Goal: Task Accomplishment & Management: Manage account settings

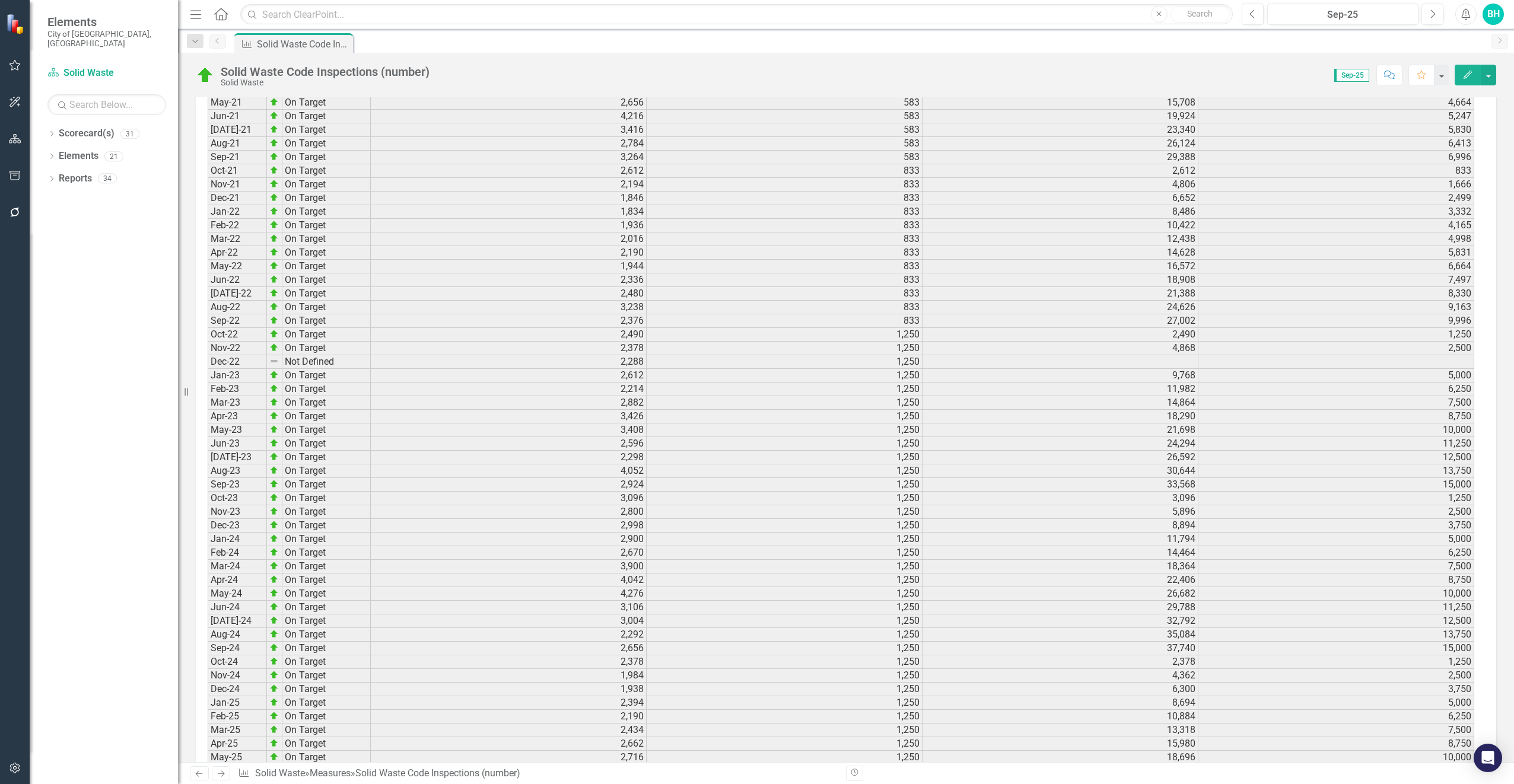
scroll to position [1563, 0]
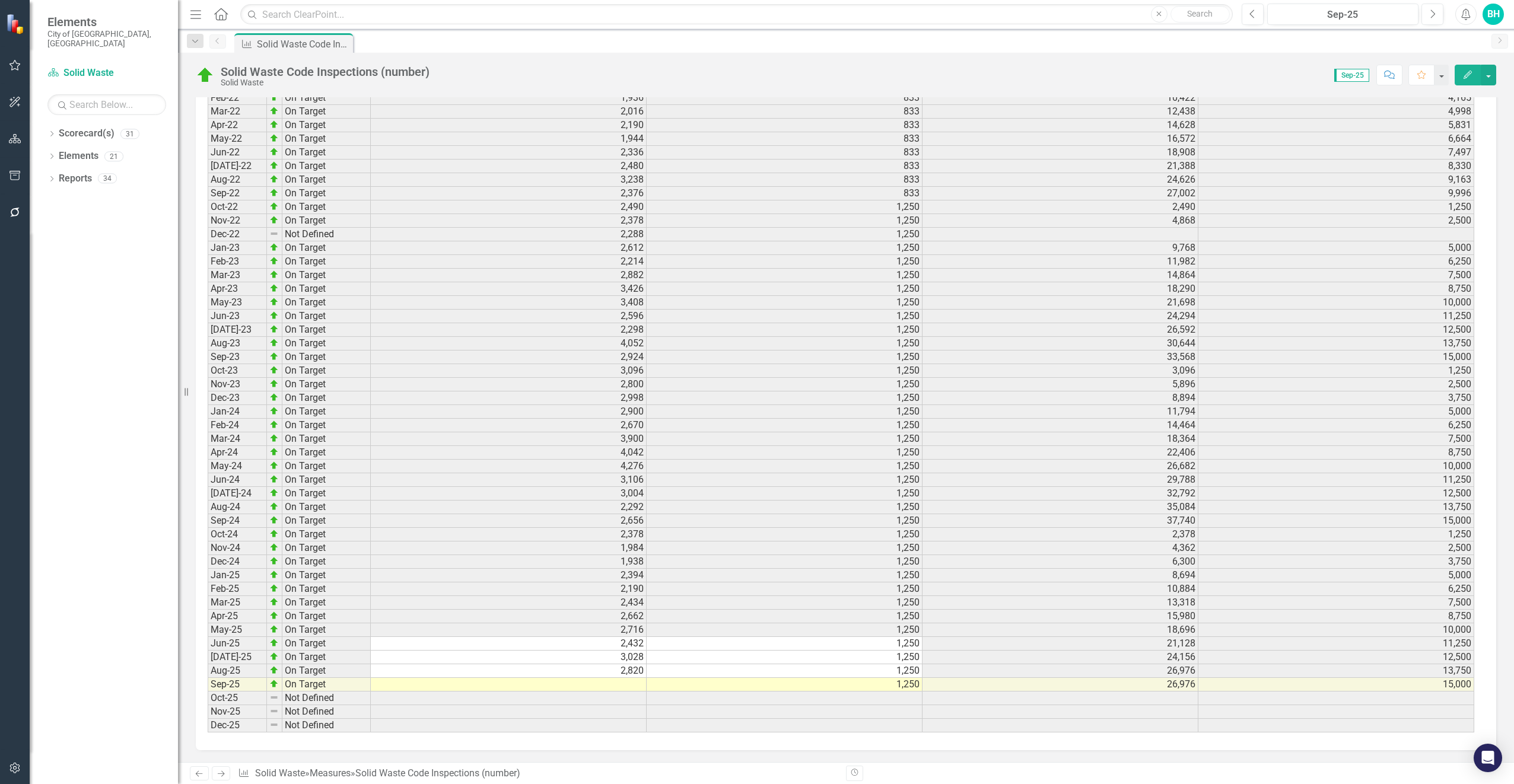
click at [627, 685] on td at bounding box center [509, 685] width 276 height 14
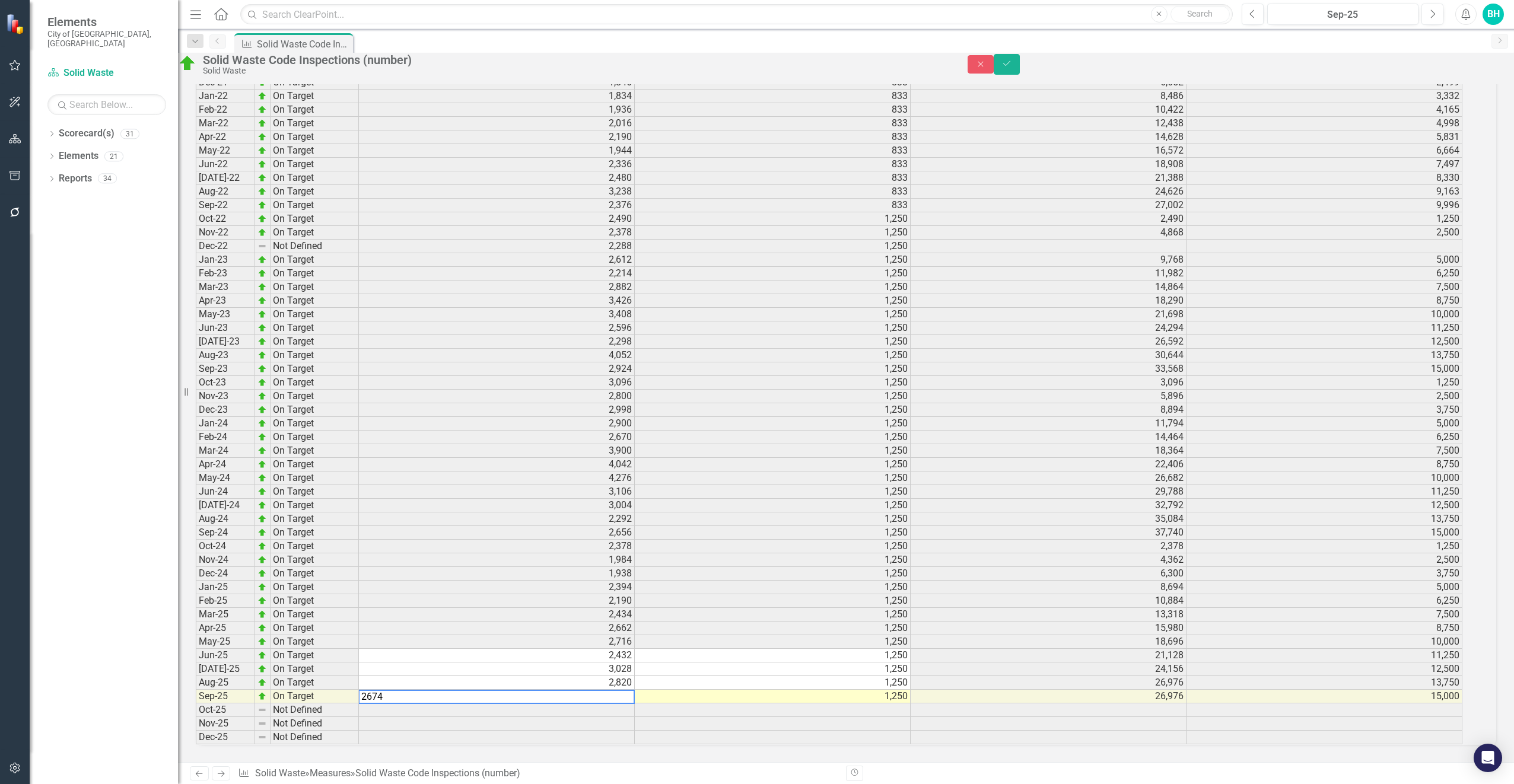
type textarea "2674"
click at [633, 704] on td at bounding box center [497, 710] width 276 height 14
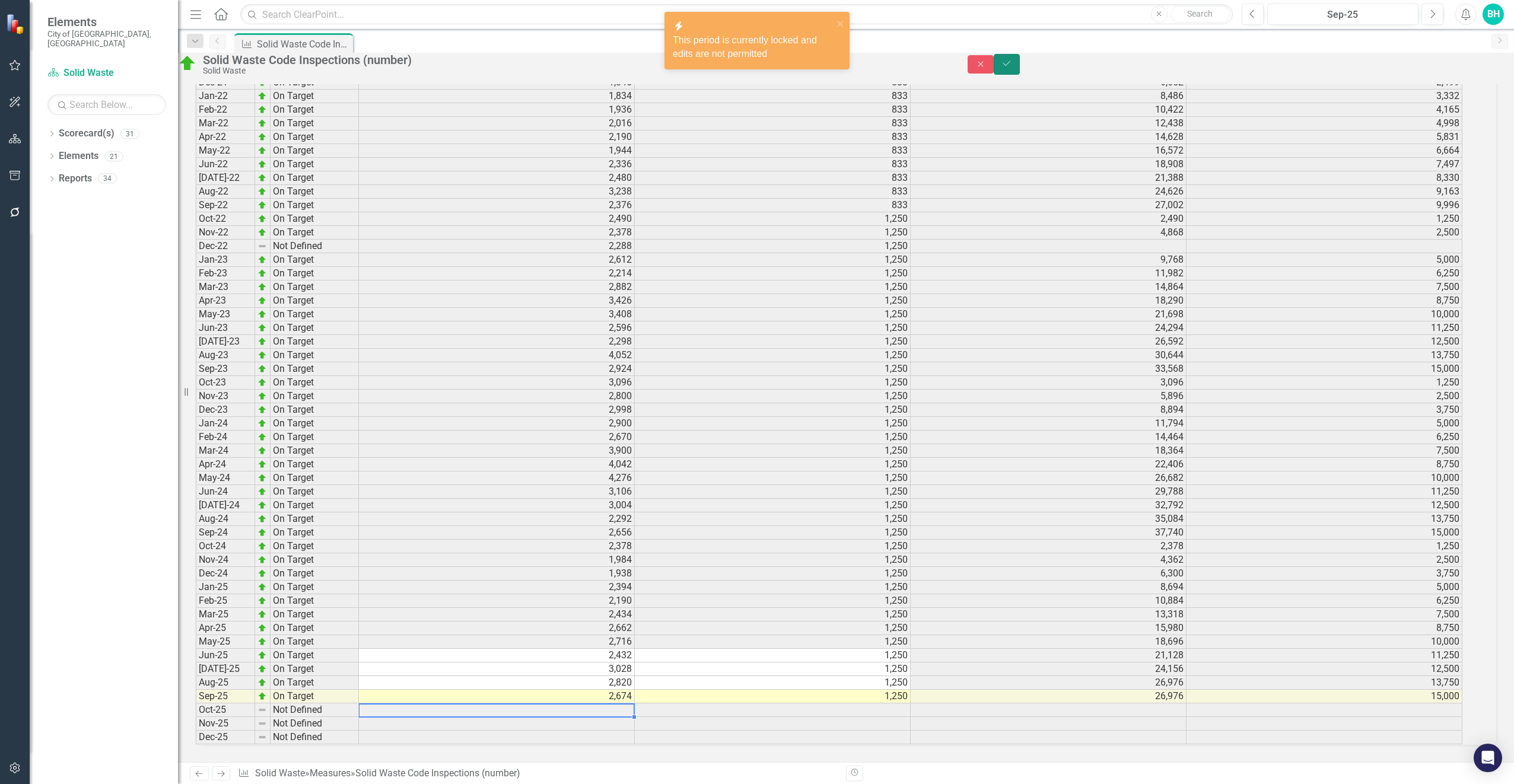
click at [1019, 74] on button "Save" at bounding box center [1007, 64] width 26 height 20
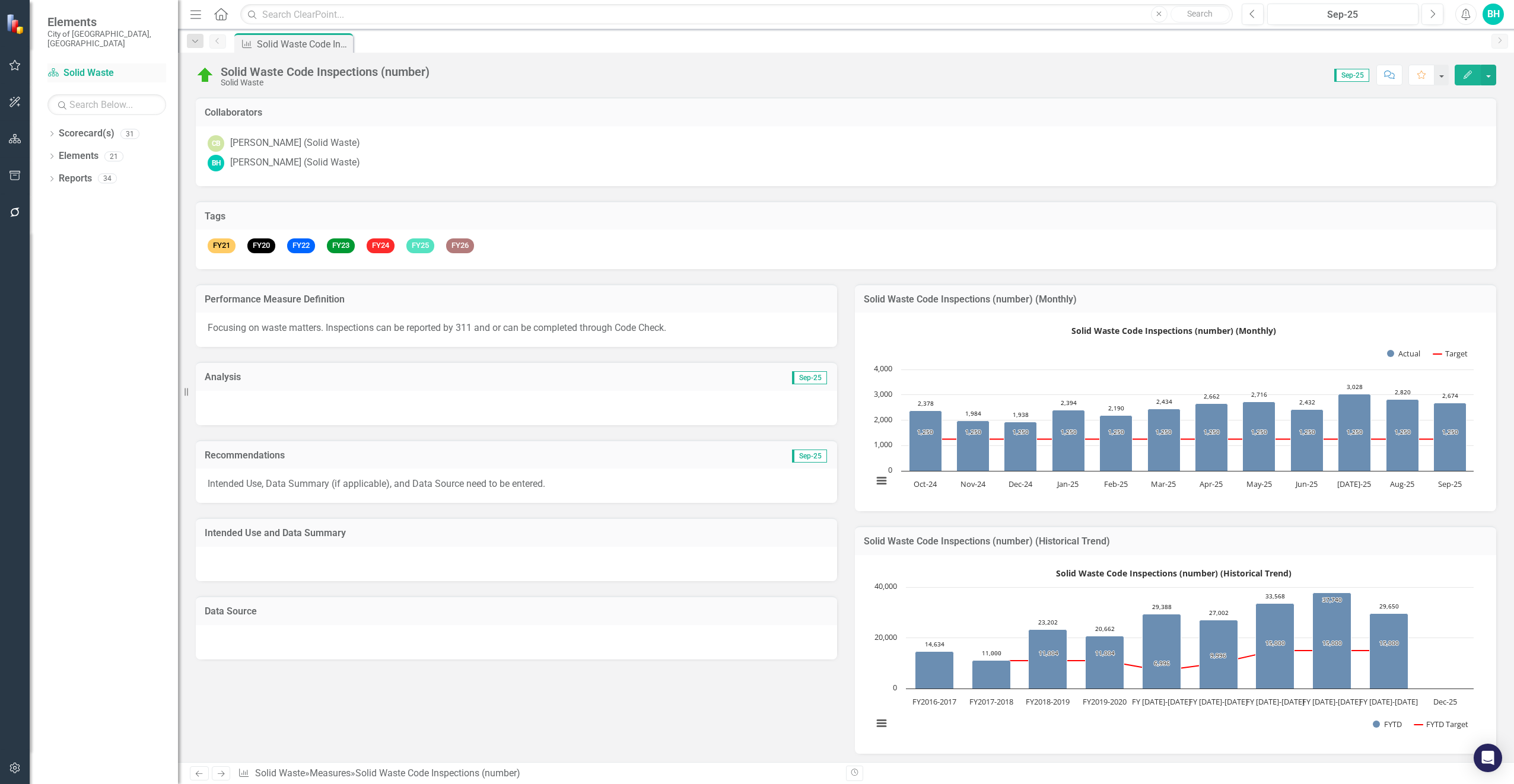
click at [88, 67] on link "Scorecard(s) Solid Waste" at bounding box center [107, 74] width 118 height 14
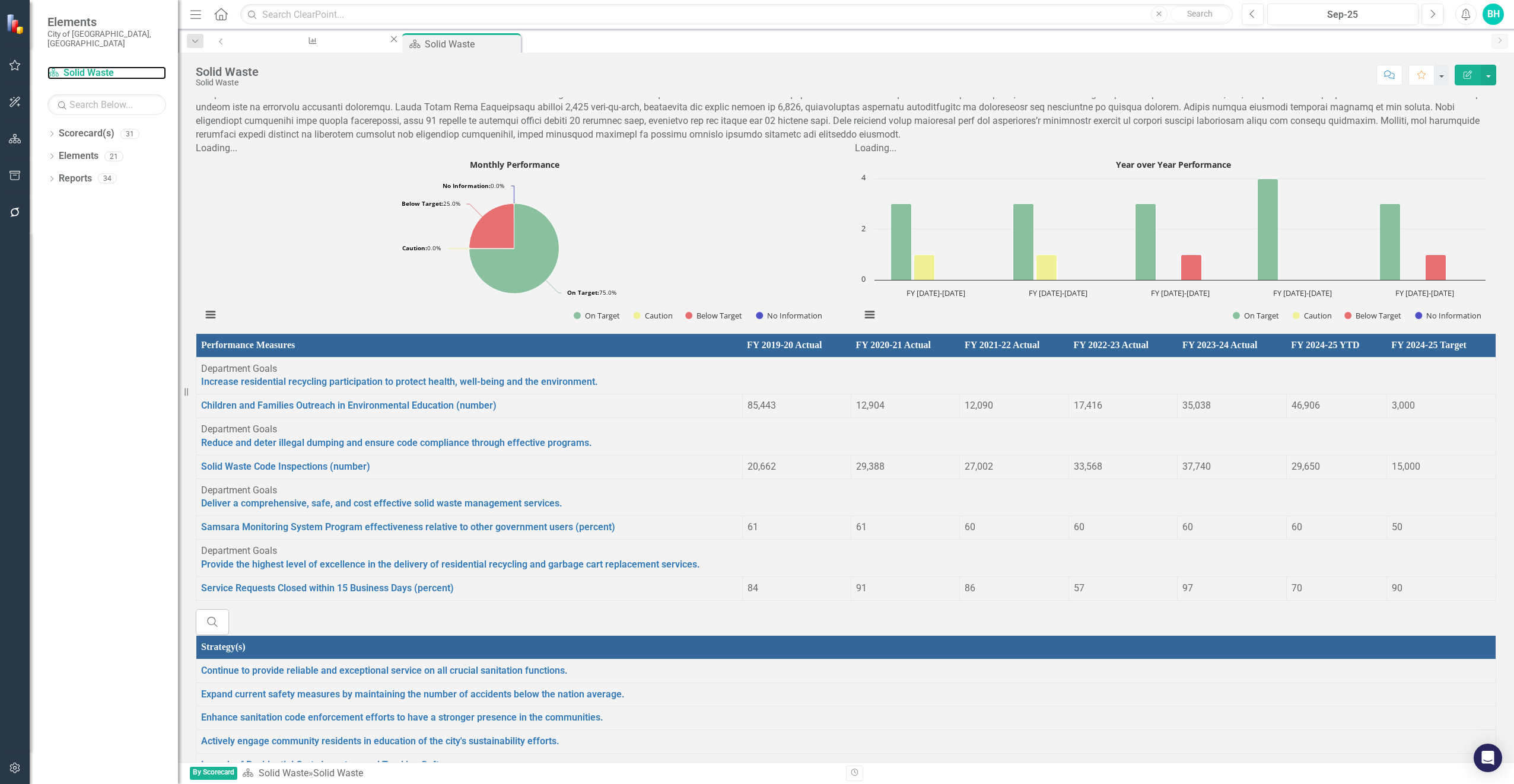
scroll to position [905, 0]
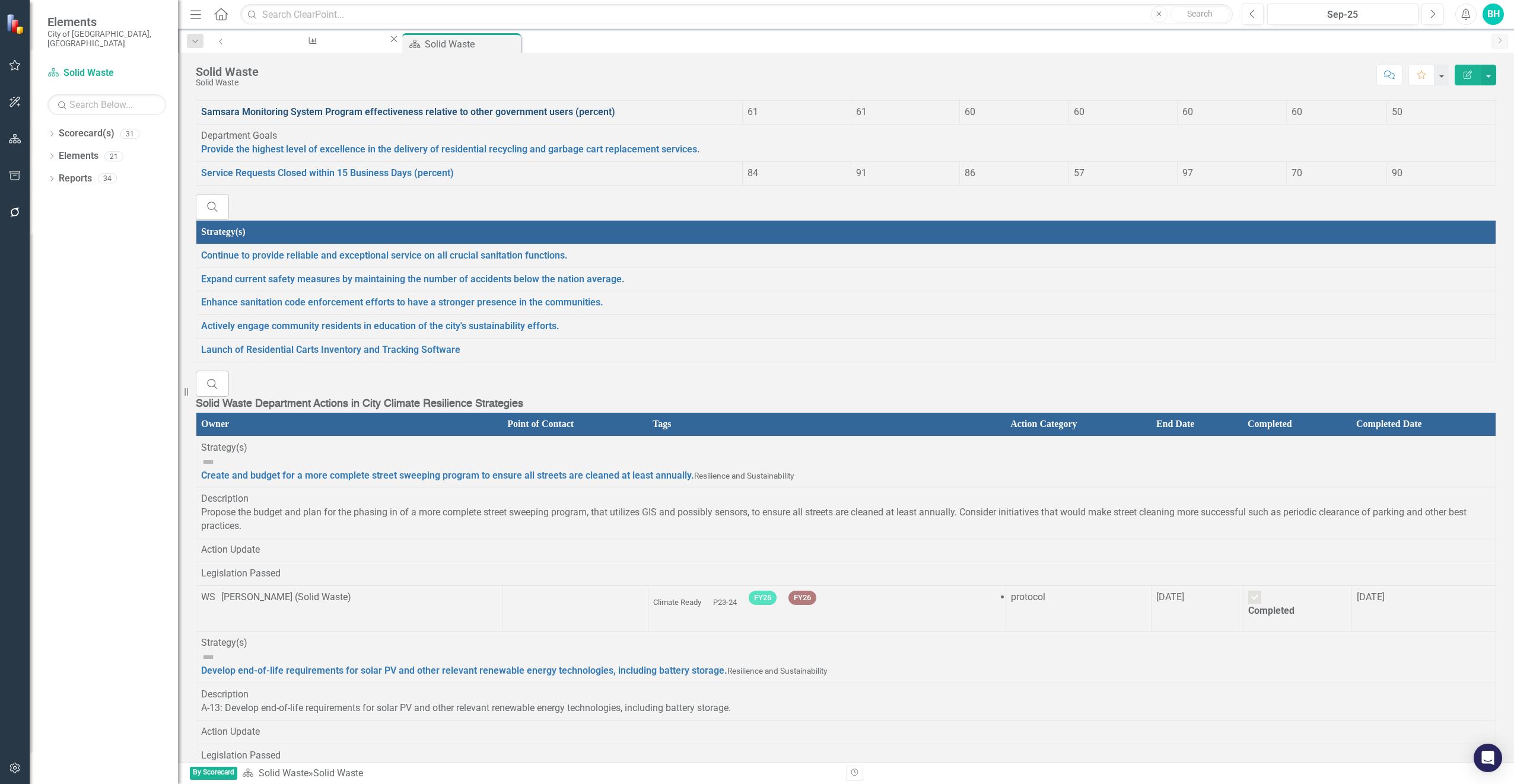
click at [289, 118] on link "Samsara Monitoring System Program effectiveness relative to other government us…" at bounding box center [408, 111] width 414 height 11
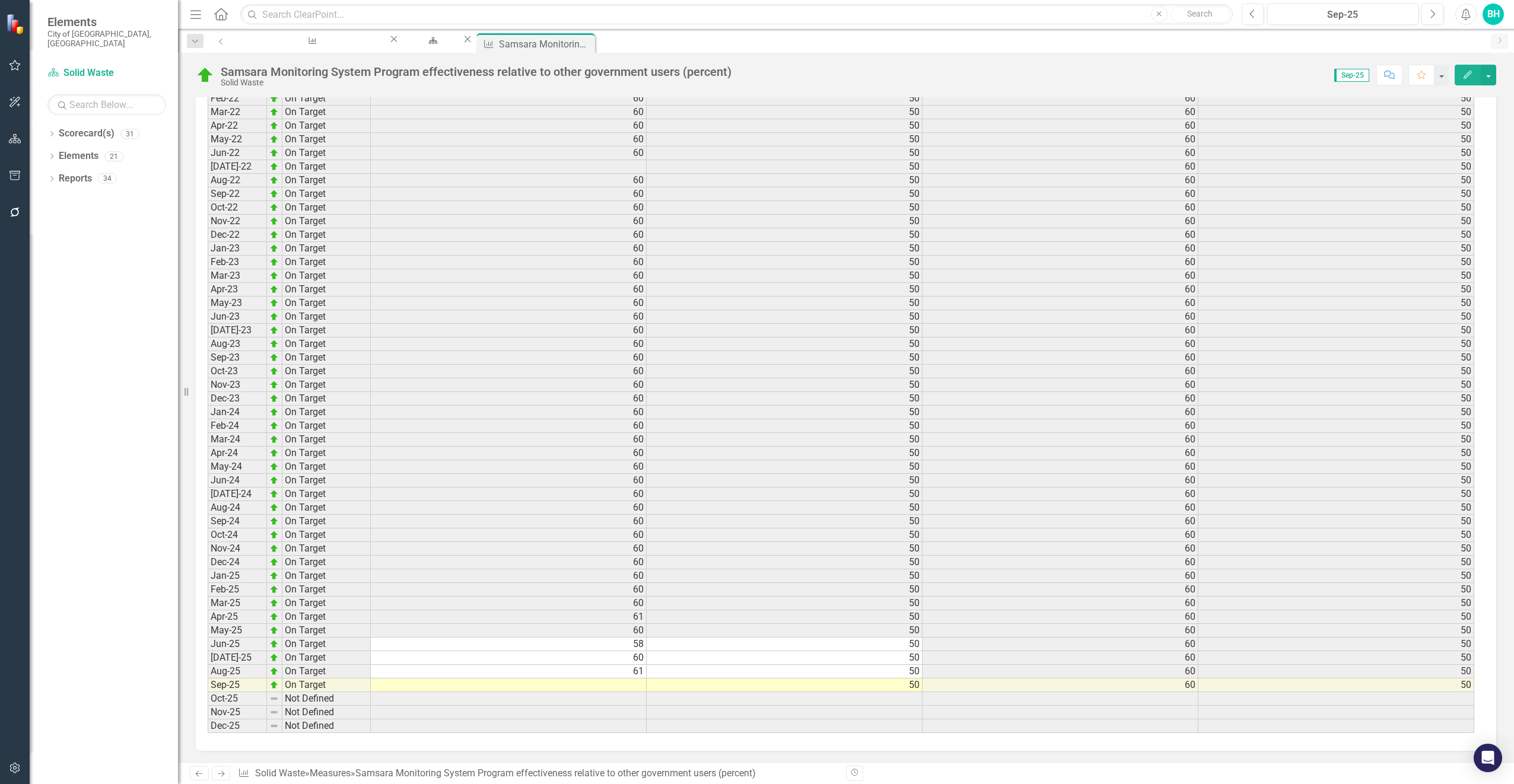
scroll to position [1321, 0]
click at [636, 684] on td at bounding box center [509, 685] width 276 height 14
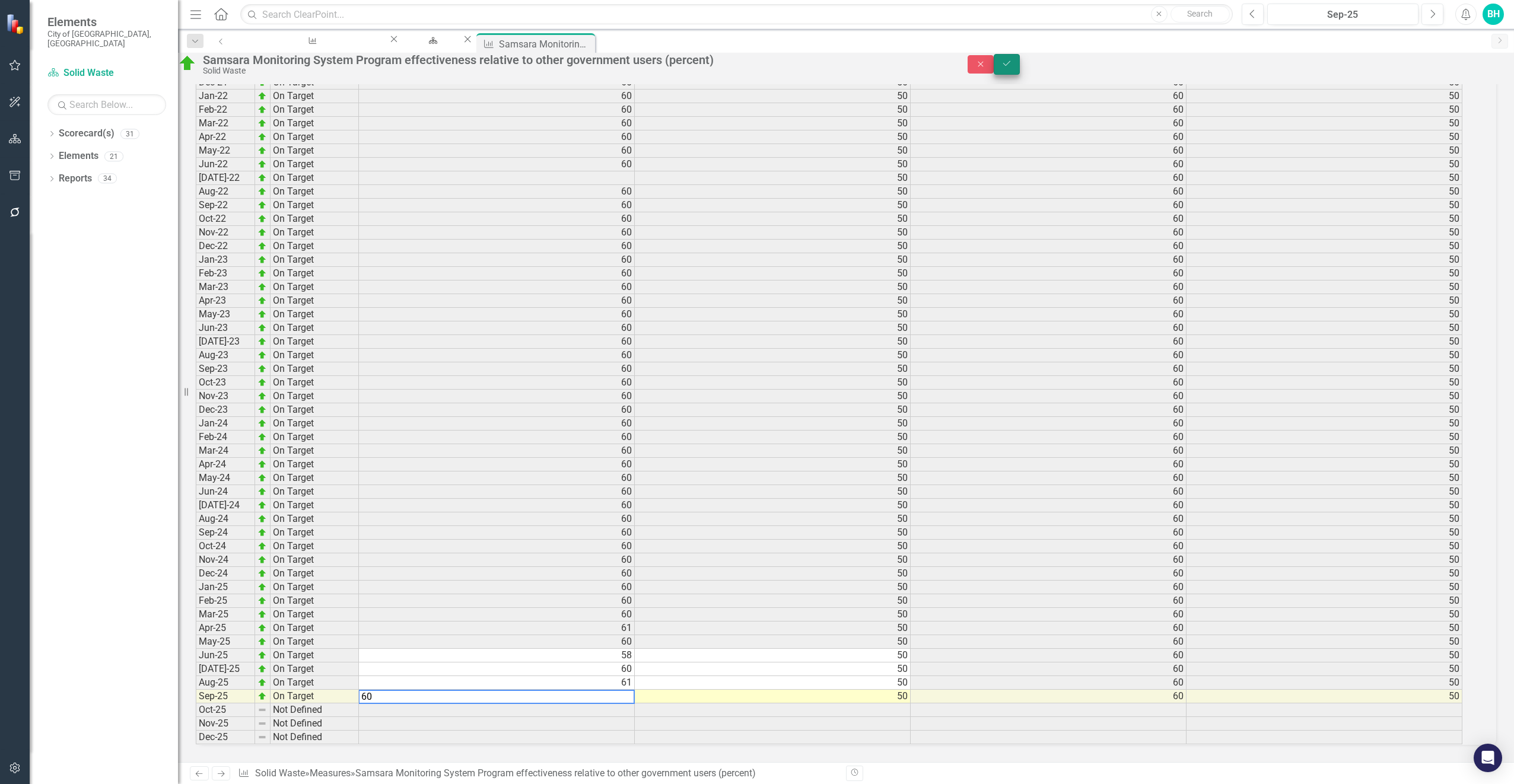
type textarea "60"
click at [1019, 64] on button "Save" at bounding box center [1007, 64] width 26 height 20
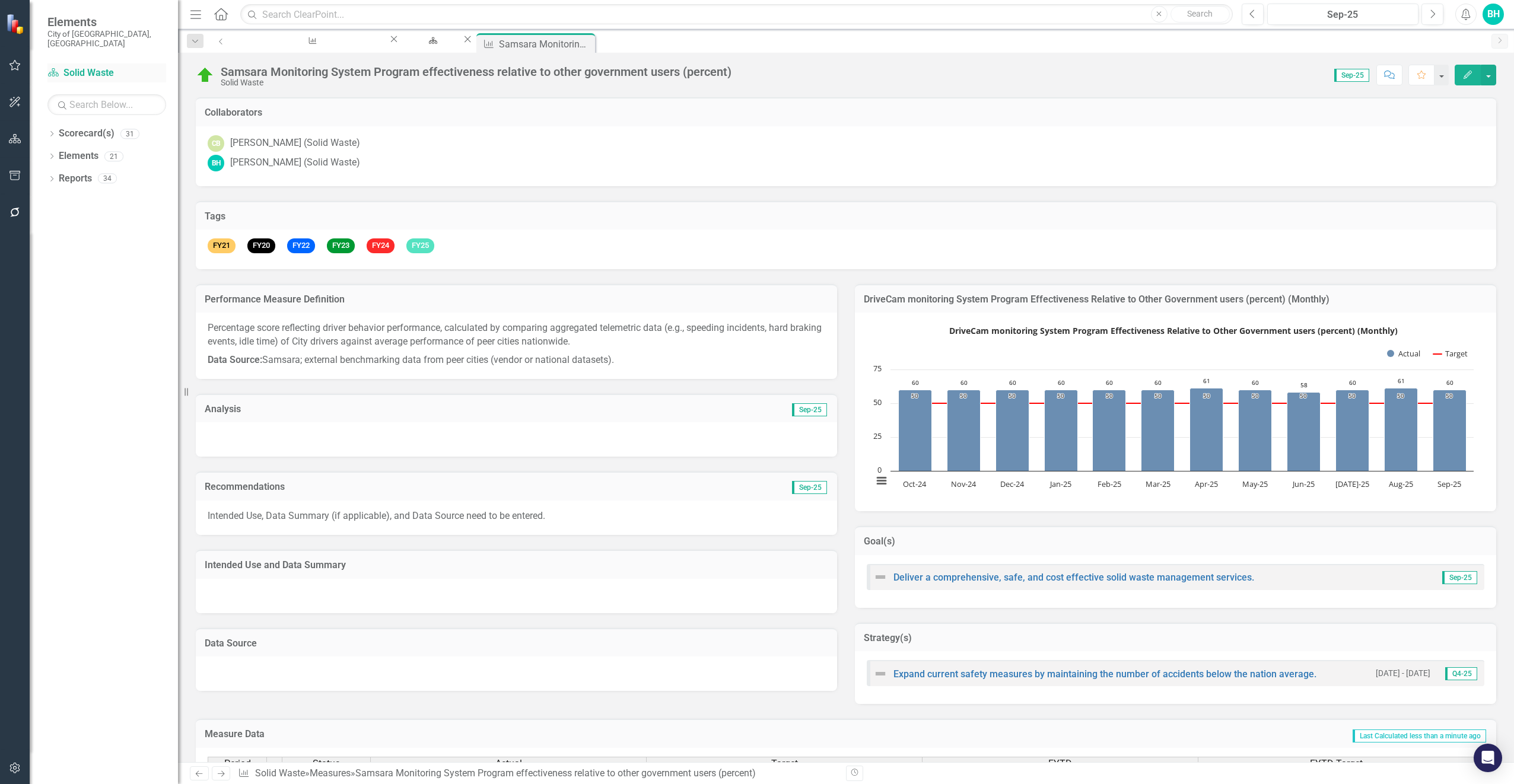
click at [109, 67] on link "Scorecard(s) Solid Waste" at bounding box center [107, 74] width 118 height 14
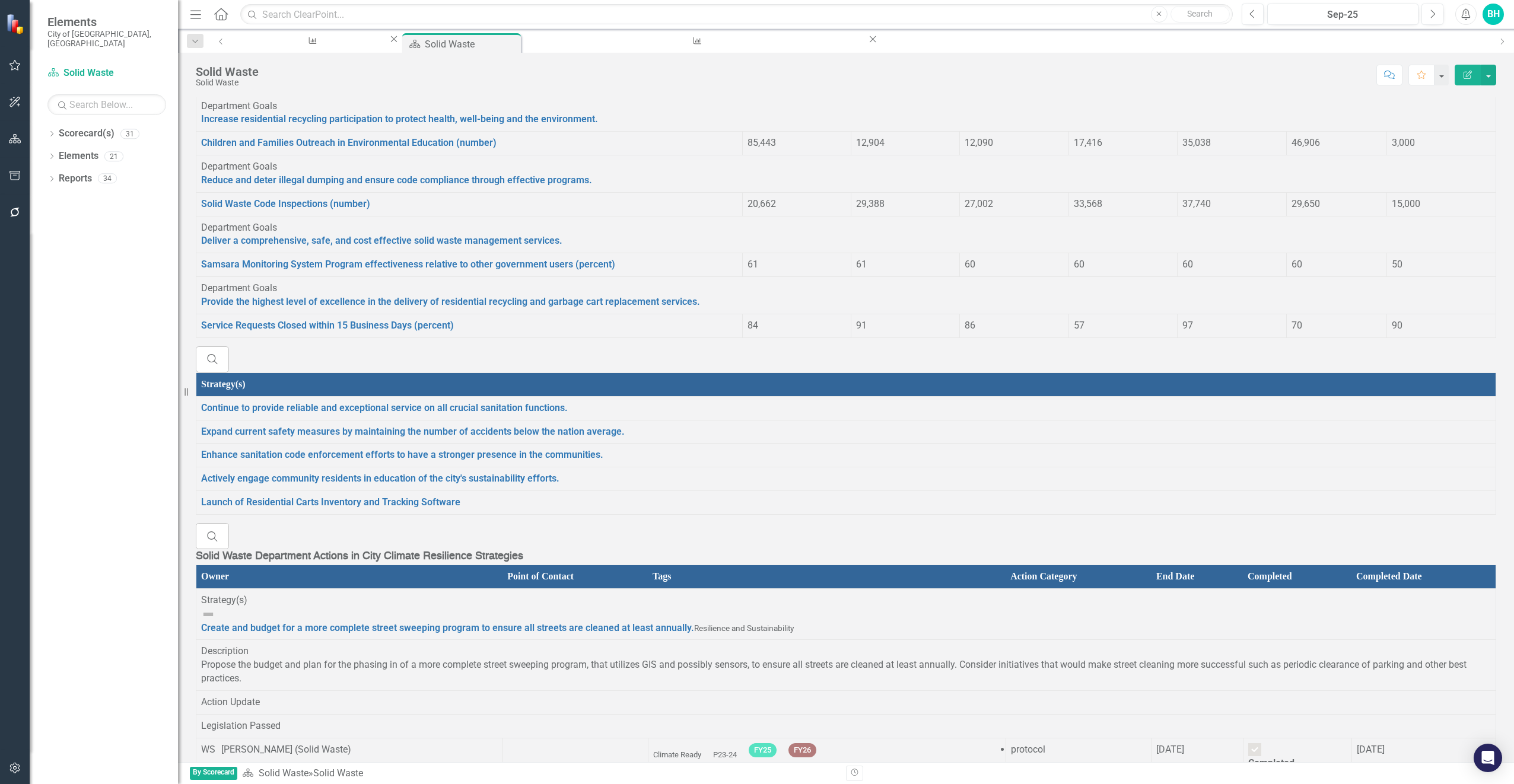
scroll to position [771, 0]
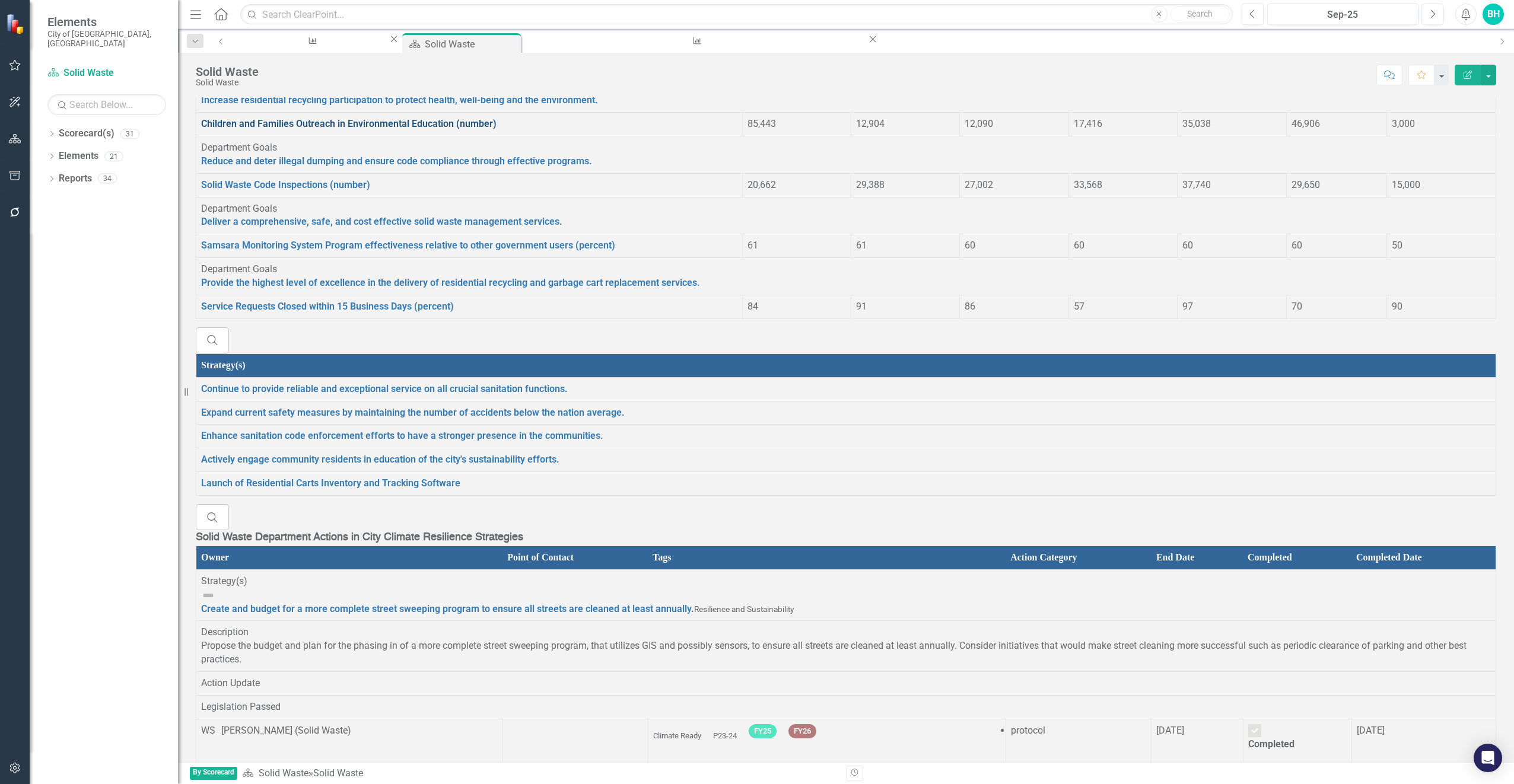
click at [309, 129] on link "Children and Families Outreach in Environmental Education (number)" at bounding box center [348, 124] width 295 height 11
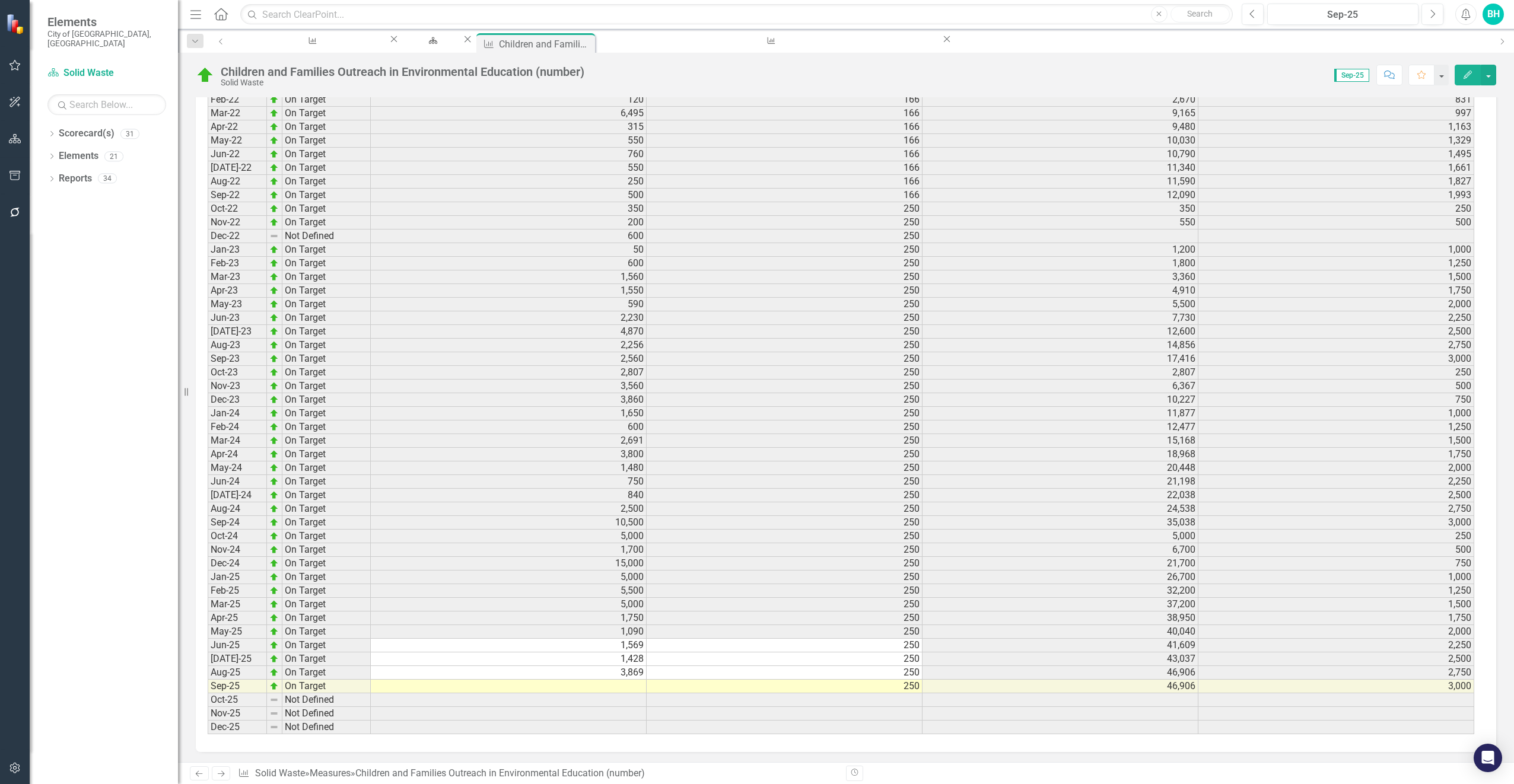
scroll to position [1385, 0]
click at [628, 688] on td at bounding box center [509, 685] width 276 height 14
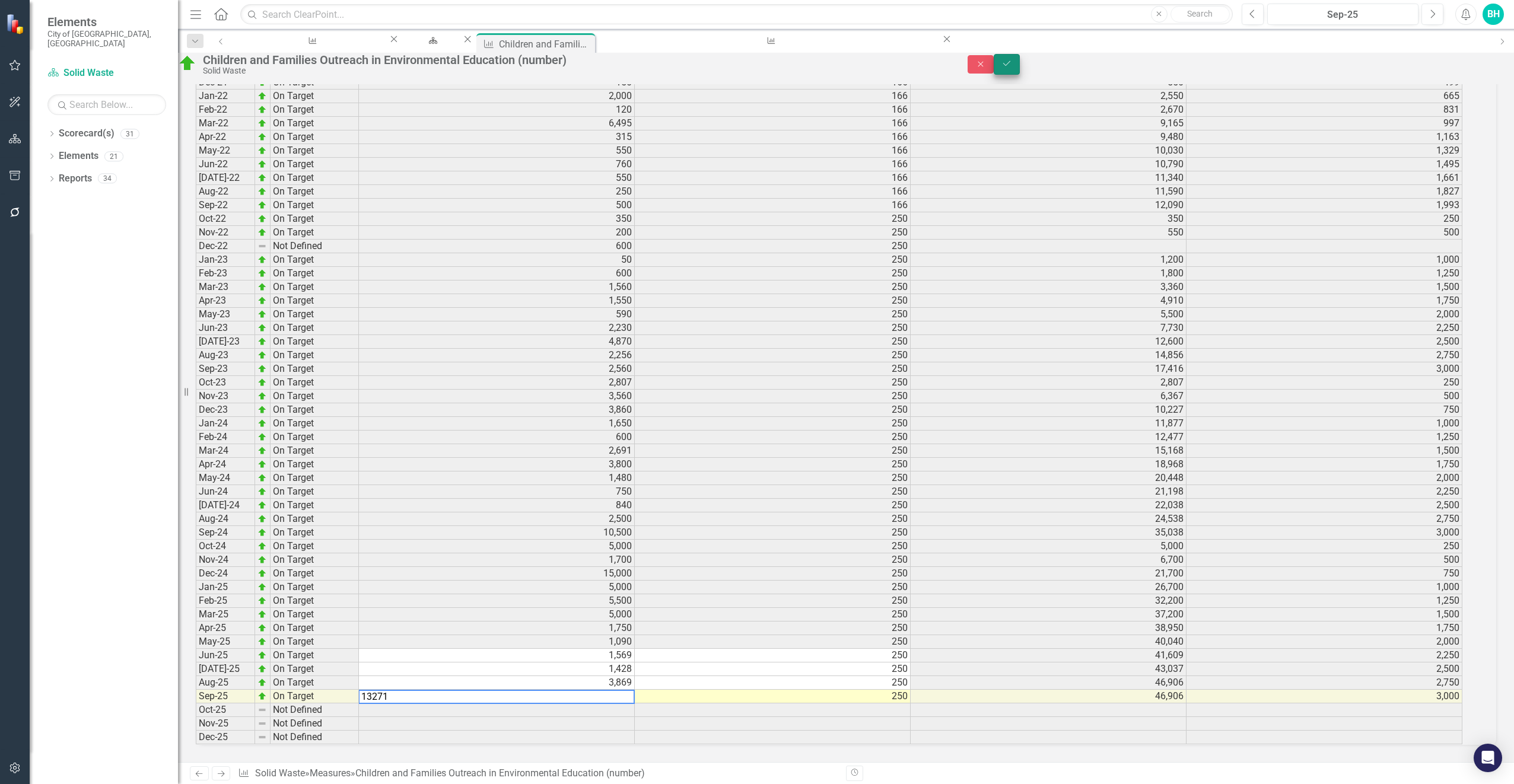
type textarea "13271"
click at [1019, 73] on button "Save" at bounding box center [1007, 64] width 26 height 20
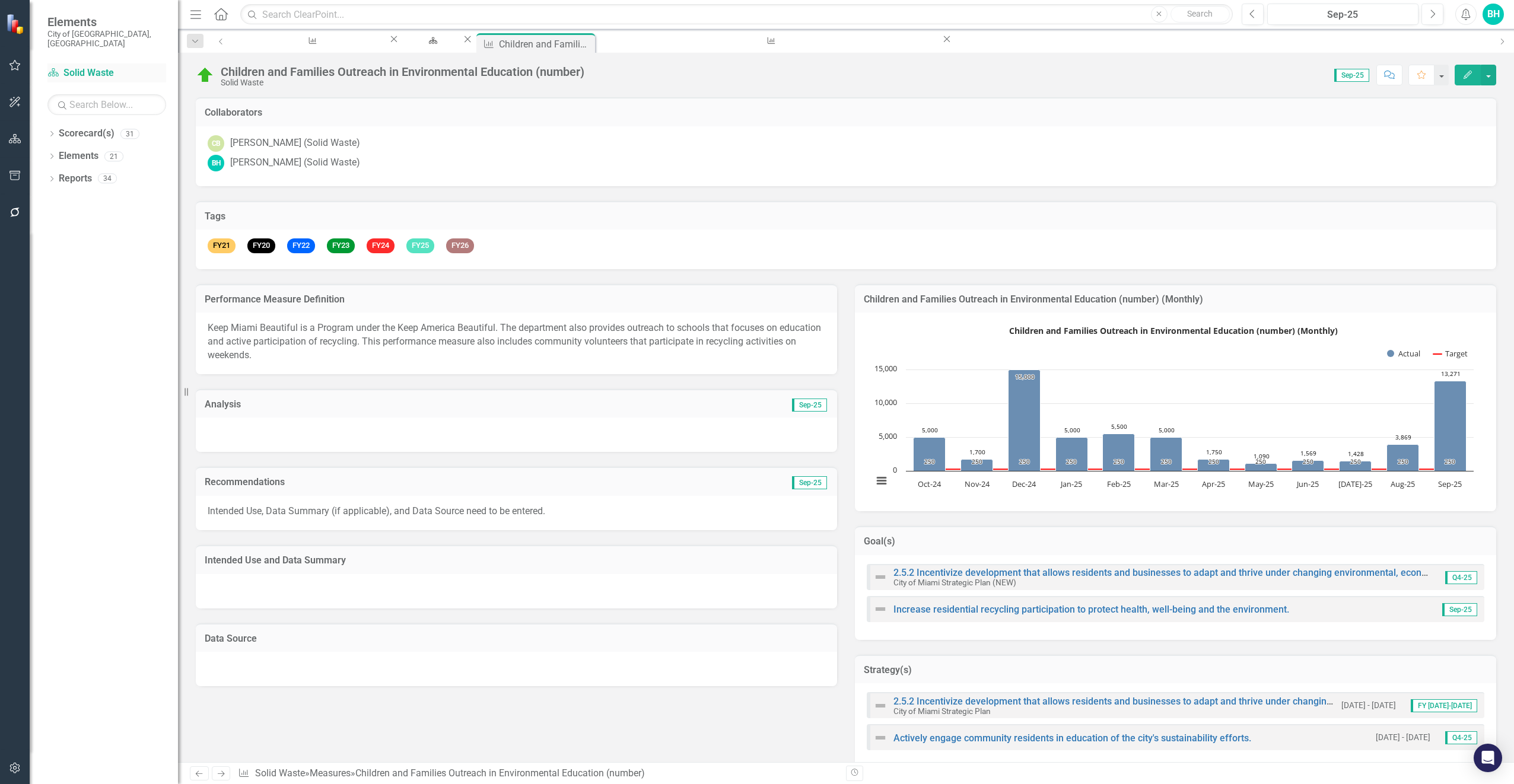
click at [86, 67] on link "Scorecard(s) Solid Waste" at bounding box center [107, 74] width 118 height 14
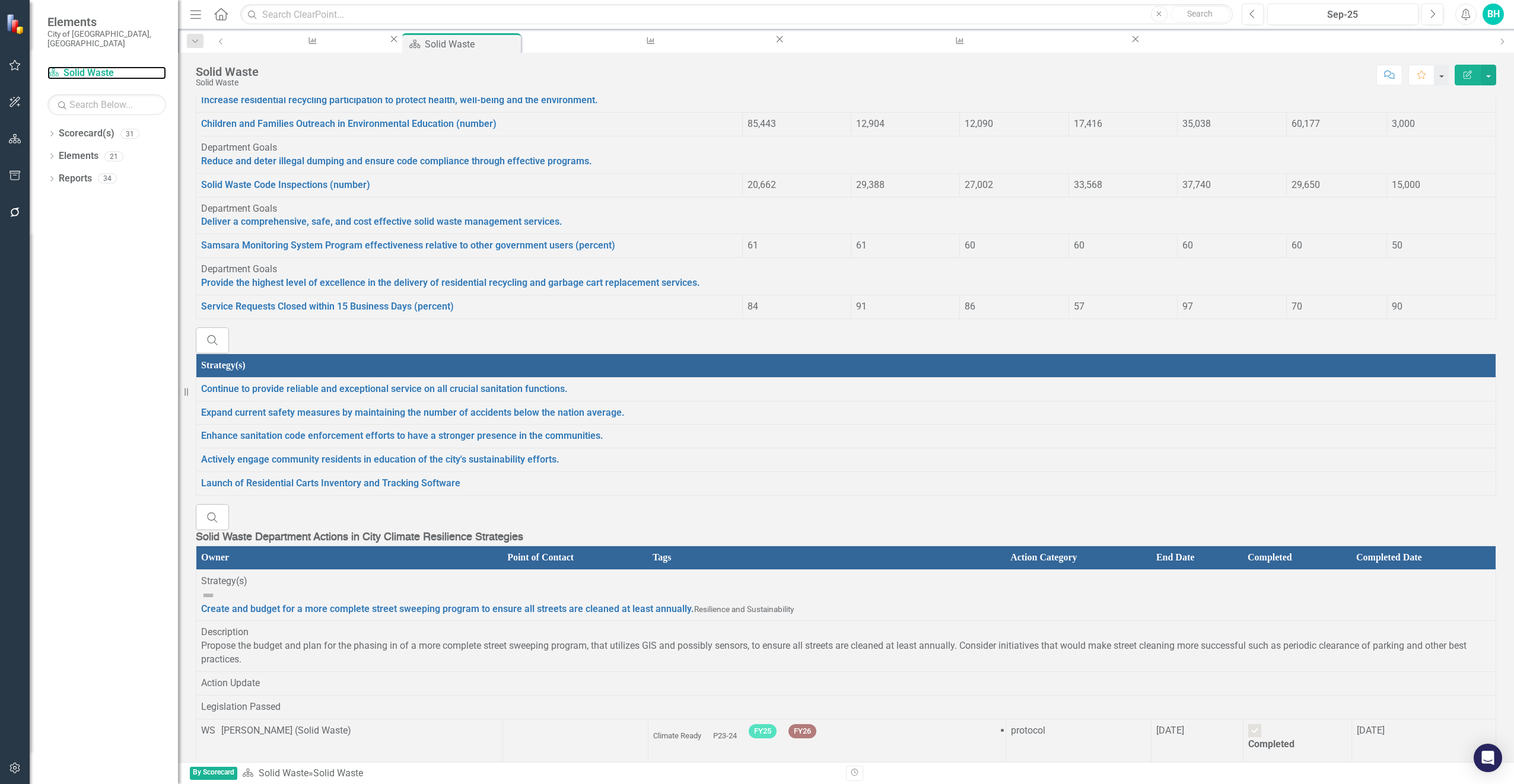
scroll to position [889, 0]
